Goal: Transaction & Acquisition: Purchase product/service

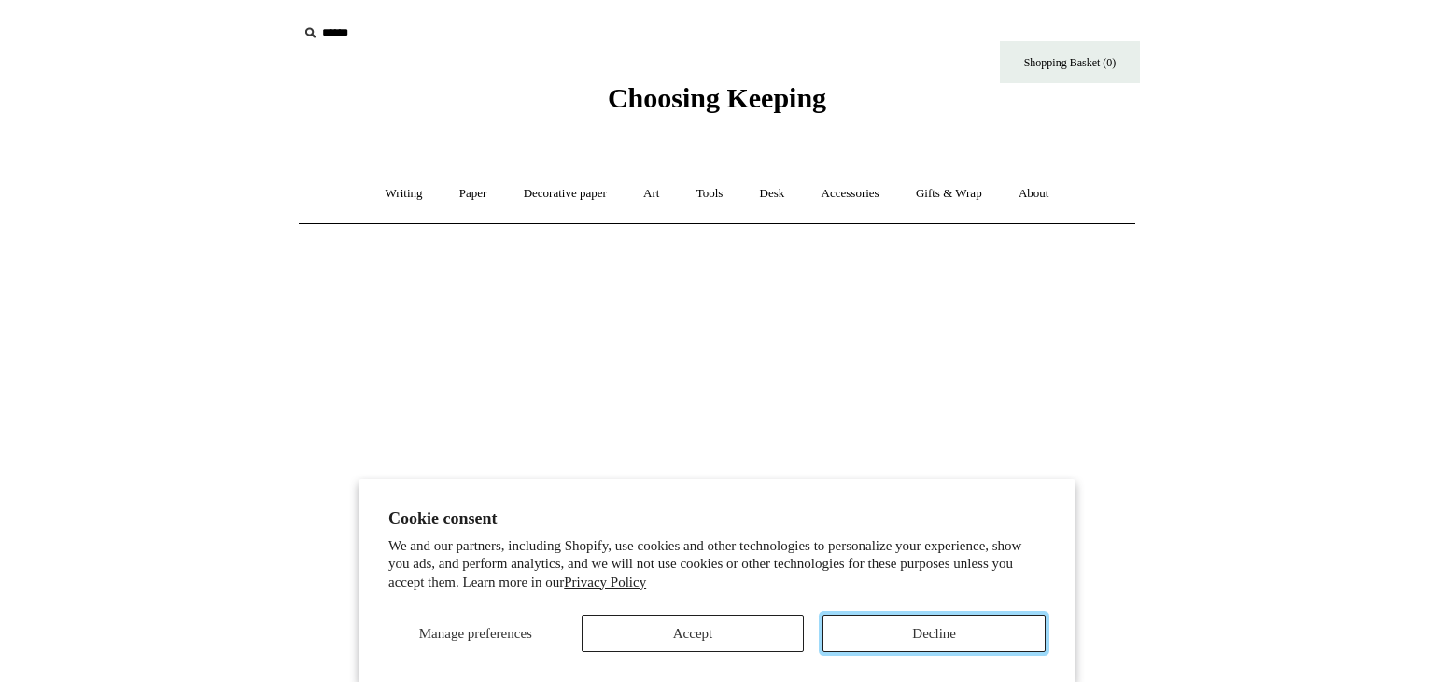
click at [944, 640] on button "Decline" at bounding box center [934, 632] width 223 height 37
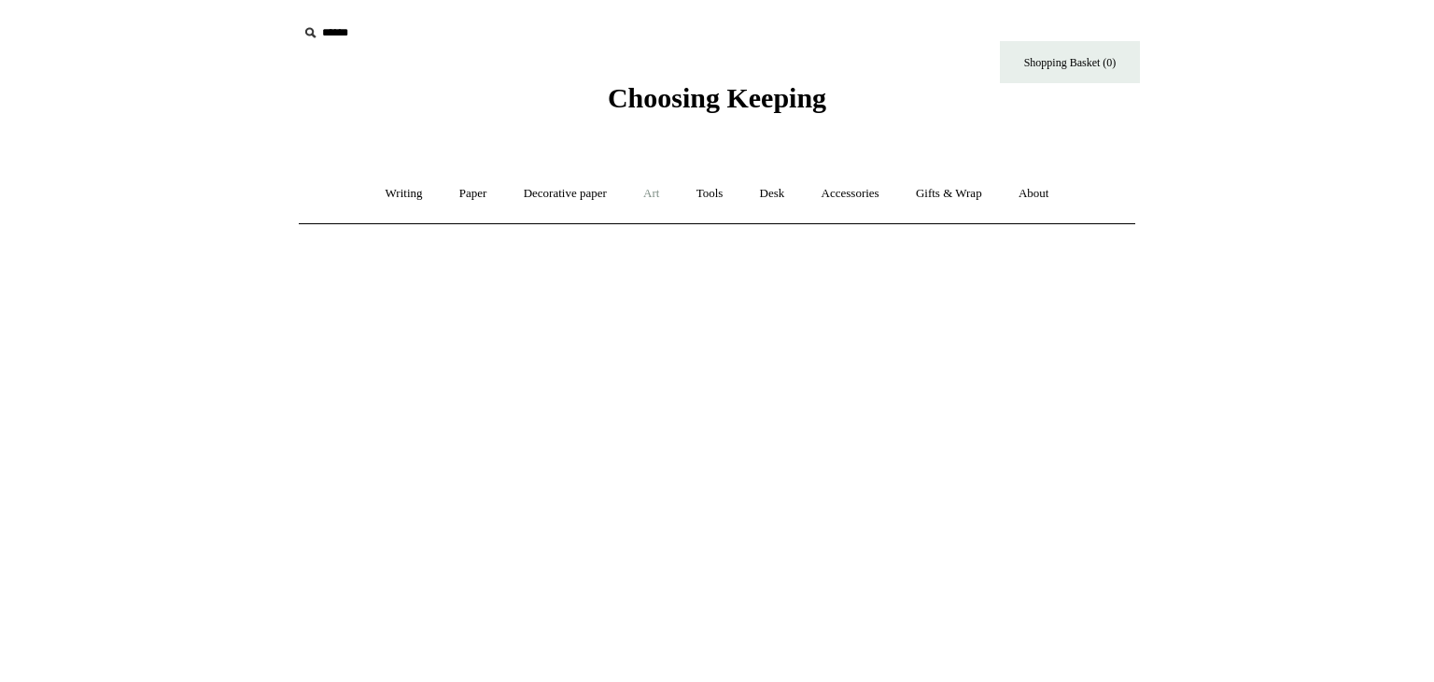
click at [656, 198] on link "Art +" at bounding box center [651, 193] width 49 height 49
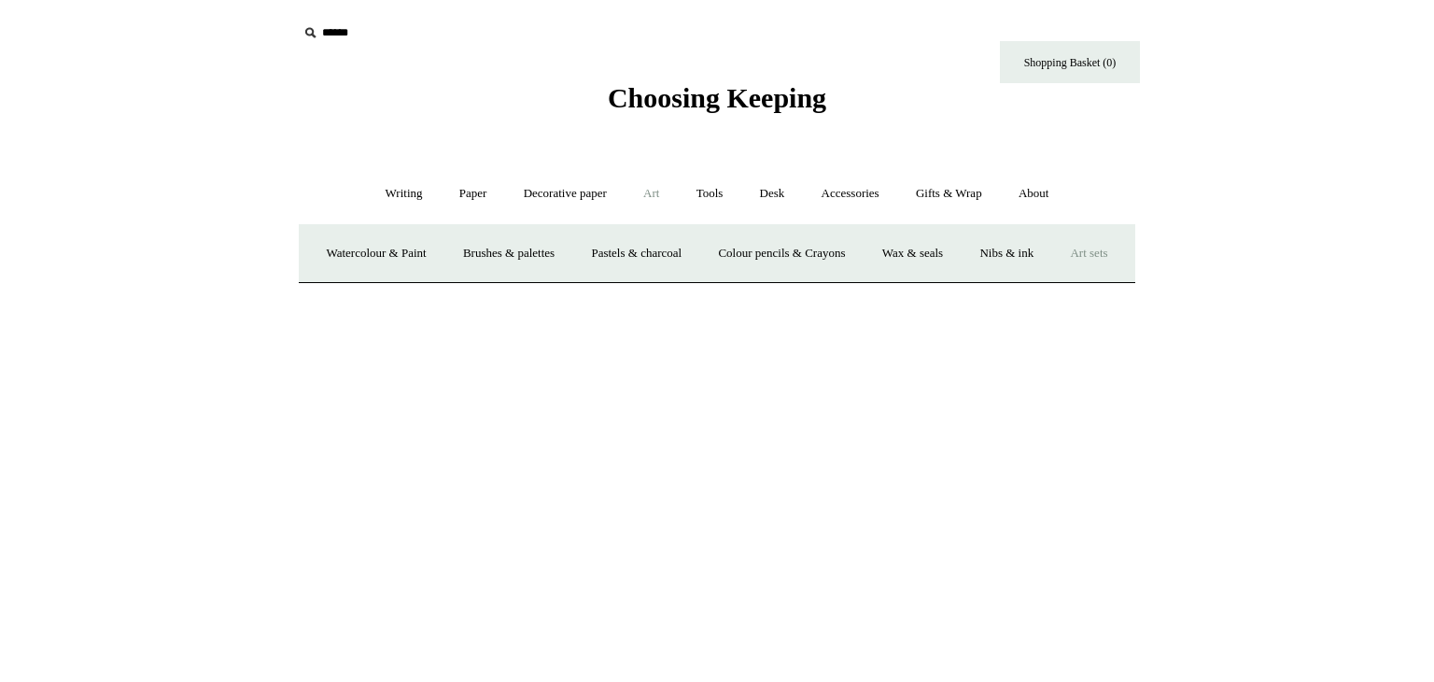
click at [1053, 278] on link "Art sets" at bounding box center [1088, 253] width 71 height 49
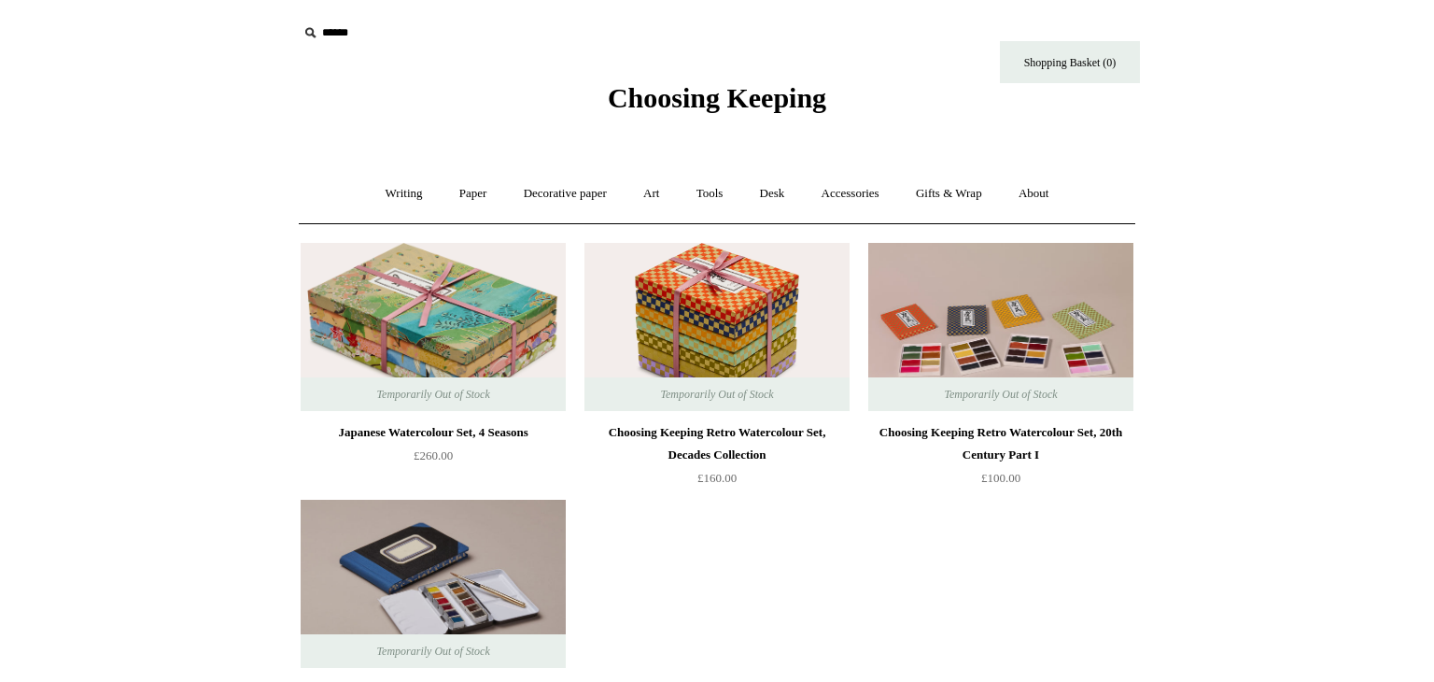
click at [1252, 364] on html "Menu Choosing Keeping * Shipping Information Shopping Basket (0) * ⤺ + +" at bounding box center [717, 529] width 1434 height 1058
